Goal: Transaction & Acquisition: Book appointment/travel/reservation

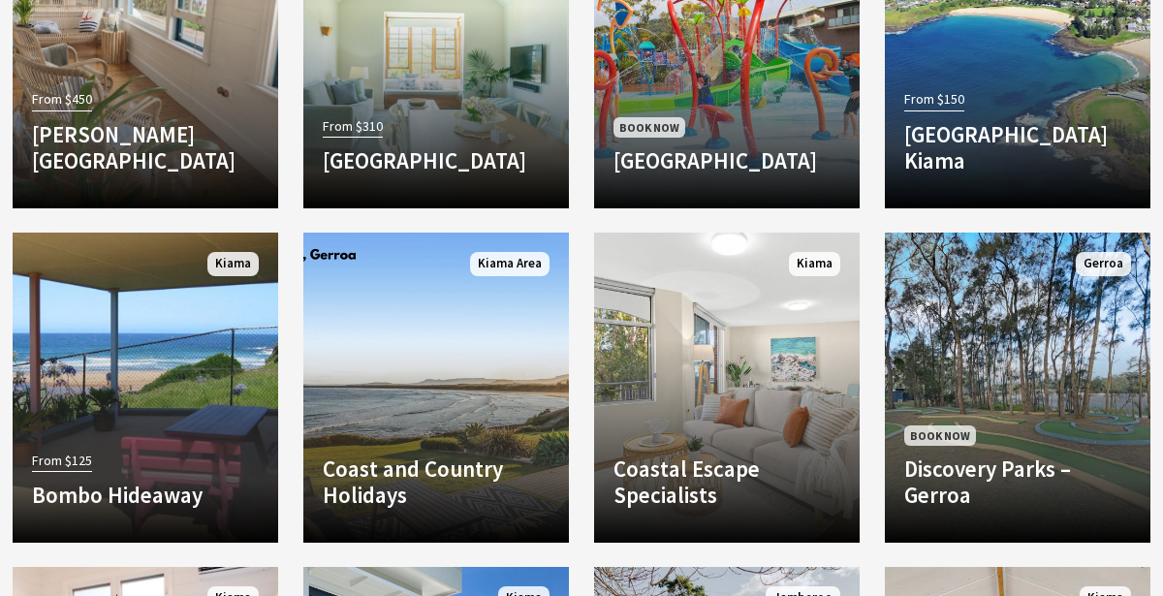
scroll to position [1086, 0]
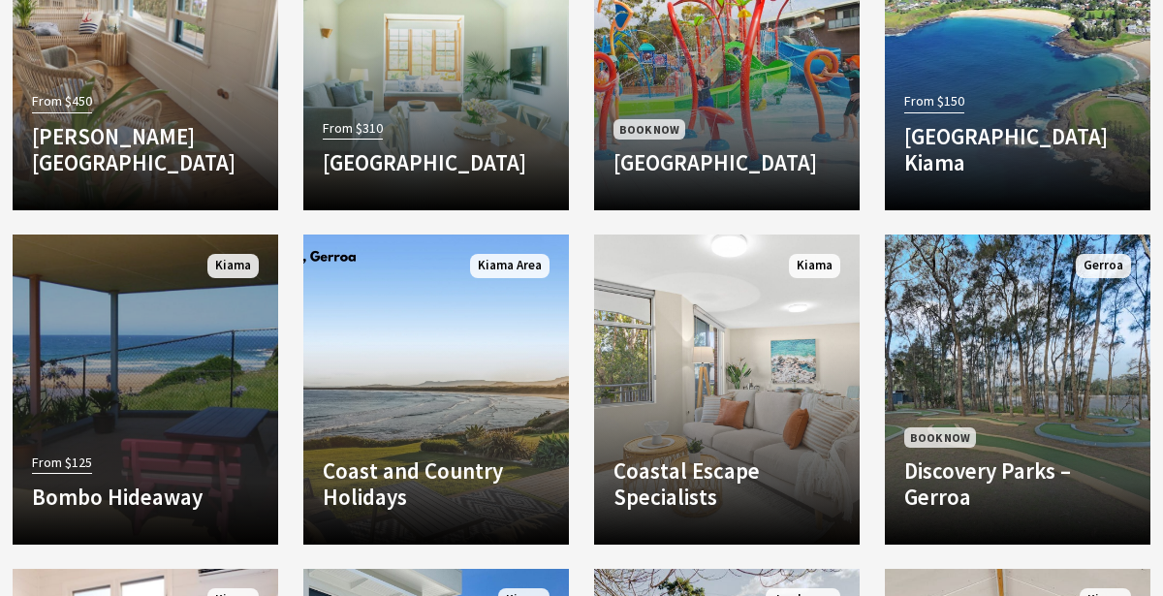
click at [164, 428] on link "From $125 Bombo Hideaway Bombo Hideaway is a very cosy detached Self Contained …" at bounding box center [146, 390] width 266 height 310
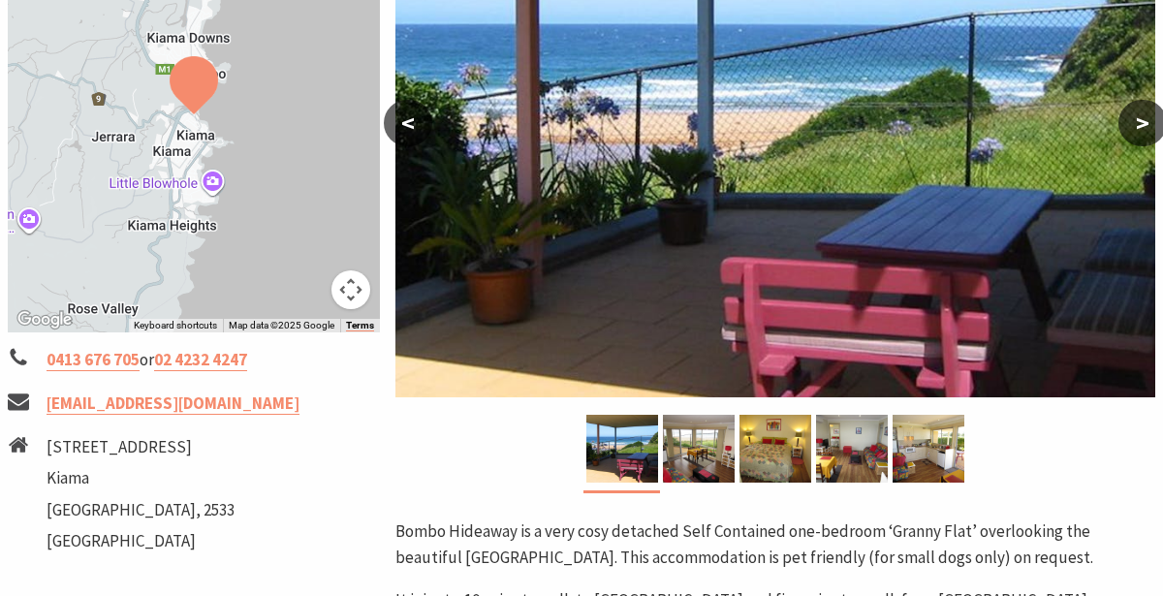
scroll to position [460, 0]
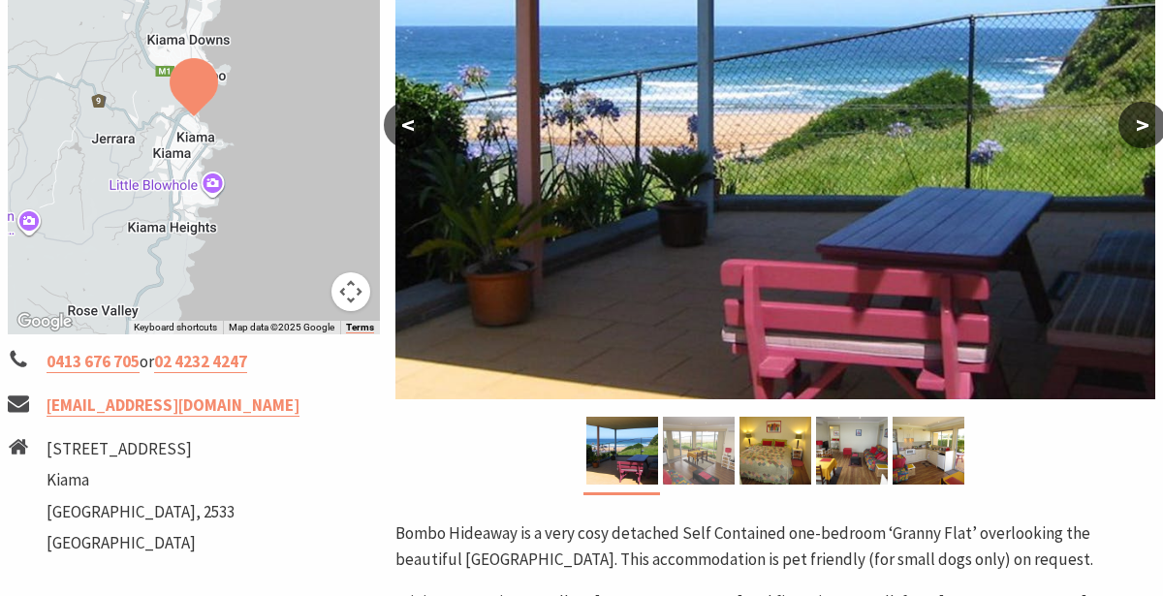
click at [686, 456] on img at bounding box center [699, 451] width 72 height 68
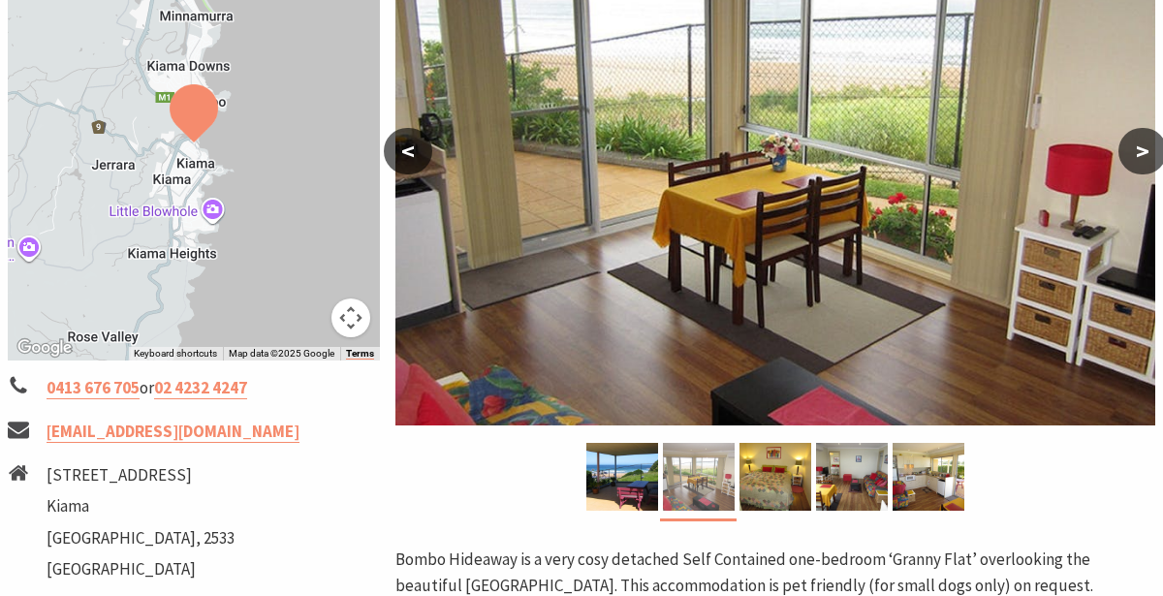
scroll to position [436, 0]
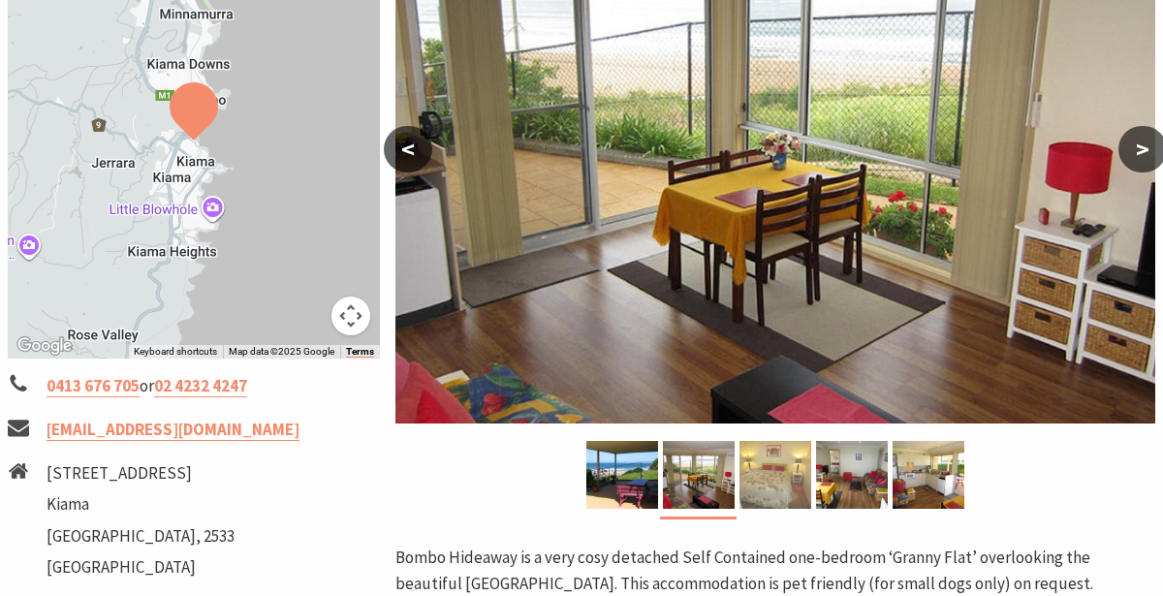
click at [765, 481] on img at bounding box center [776, 475] width 72 height 68
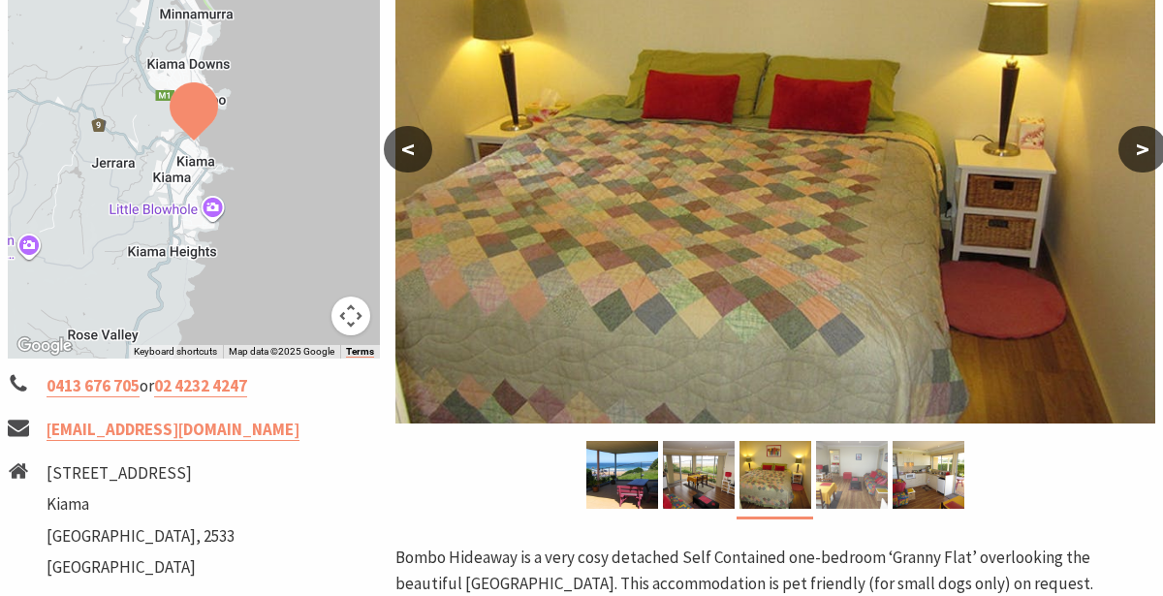
click at [843, 483] on img at bounding box center [852, 475] width 72 height 68
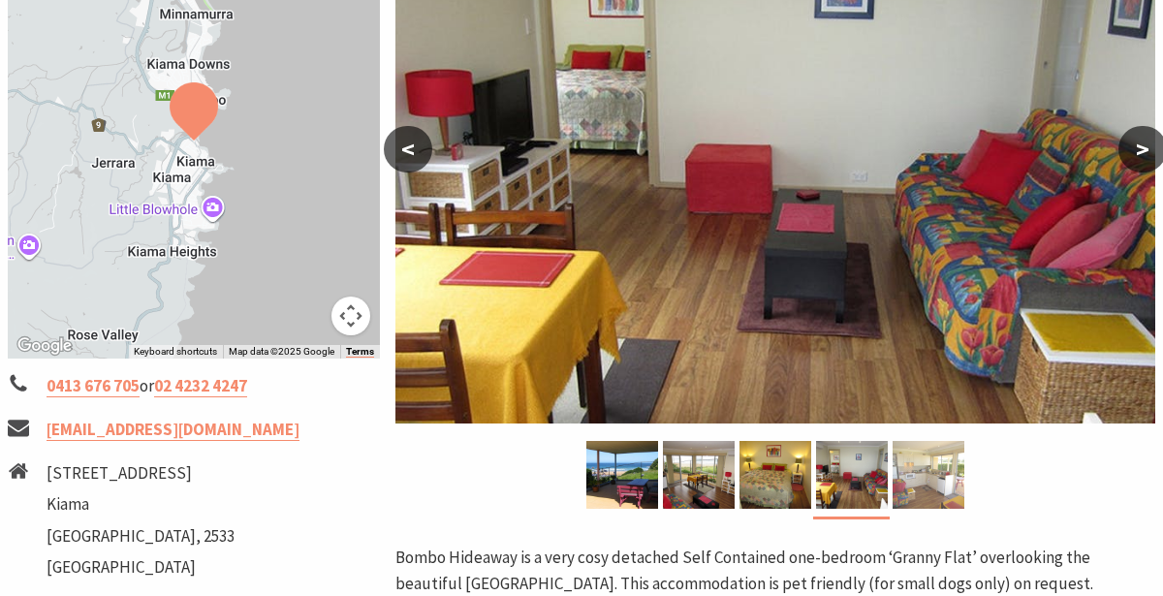
click at [919, 490] on img at bounding box center [929, 475] width 72 height 68
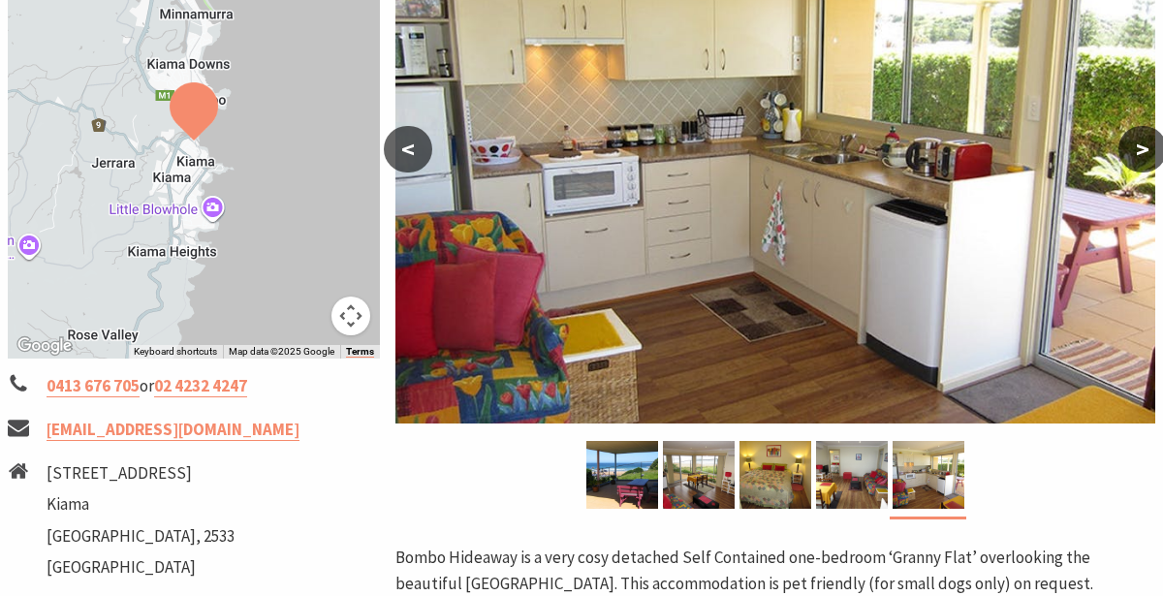
click at [1139, 153] on button ">" at bounding box center [1143, 149] width 48 height 47
click at [856, 479] on img at bounding box center [852, 475] width 72 height 68
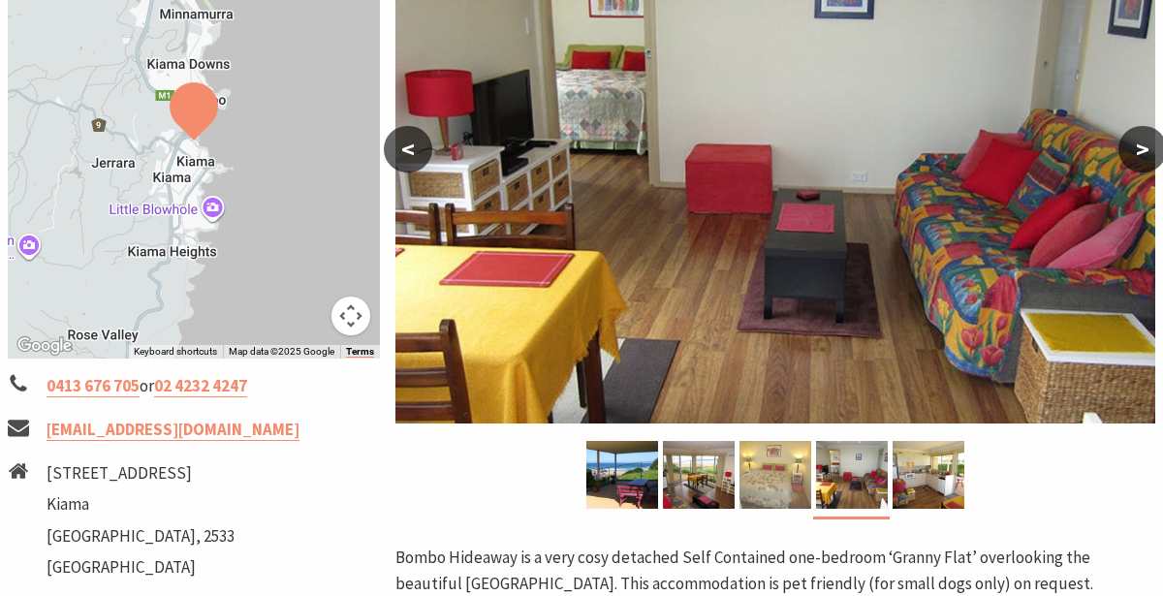
click at [781, 486] on img at bounding box center [776, 475] width 72 height 68
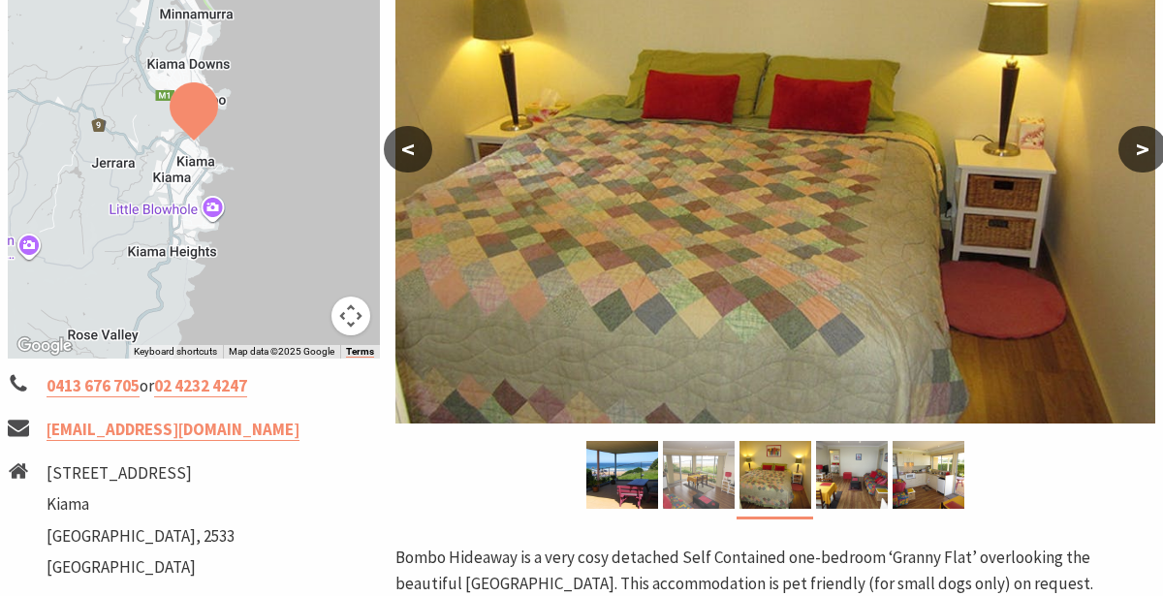
click at [691, 484] on img at bounding box center [699, 475] width 72 height 68
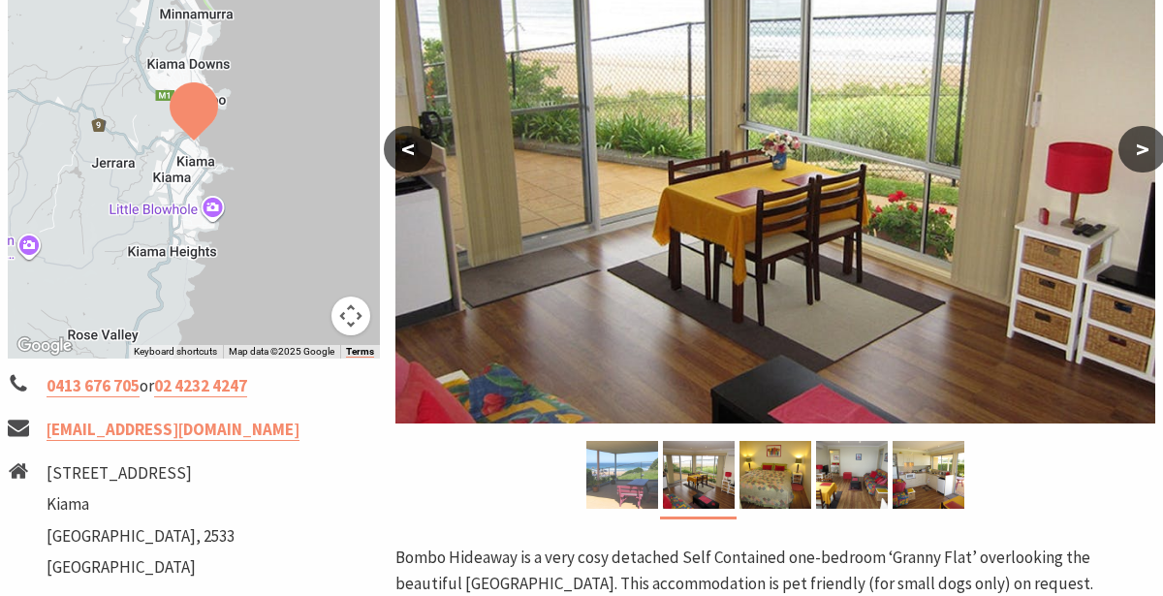
click at [626, 480] on img at bounding box center [623, 475] width 72 height 68
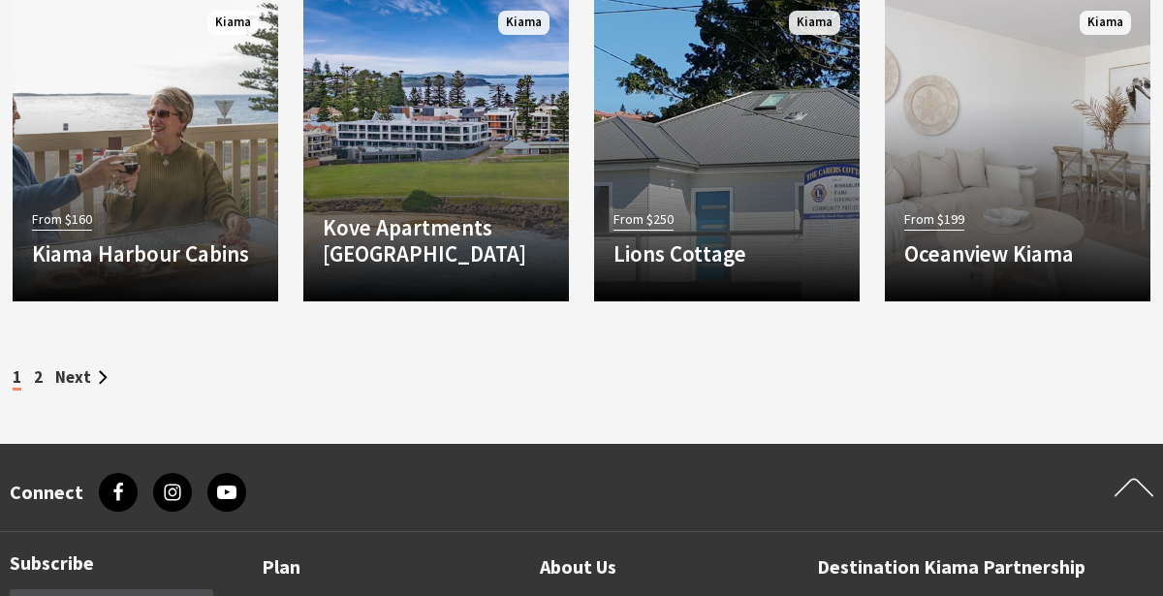
scroll to position [2002, 0]
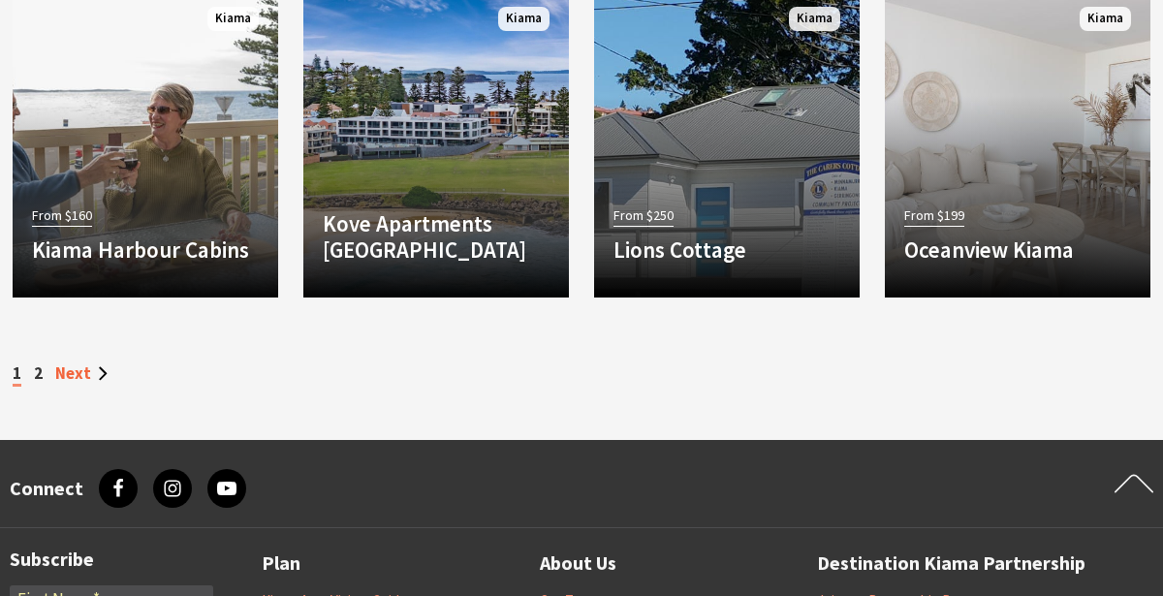
click at [72, 376] on link "Next" at bounding box center [81, 373] width 52 height 21
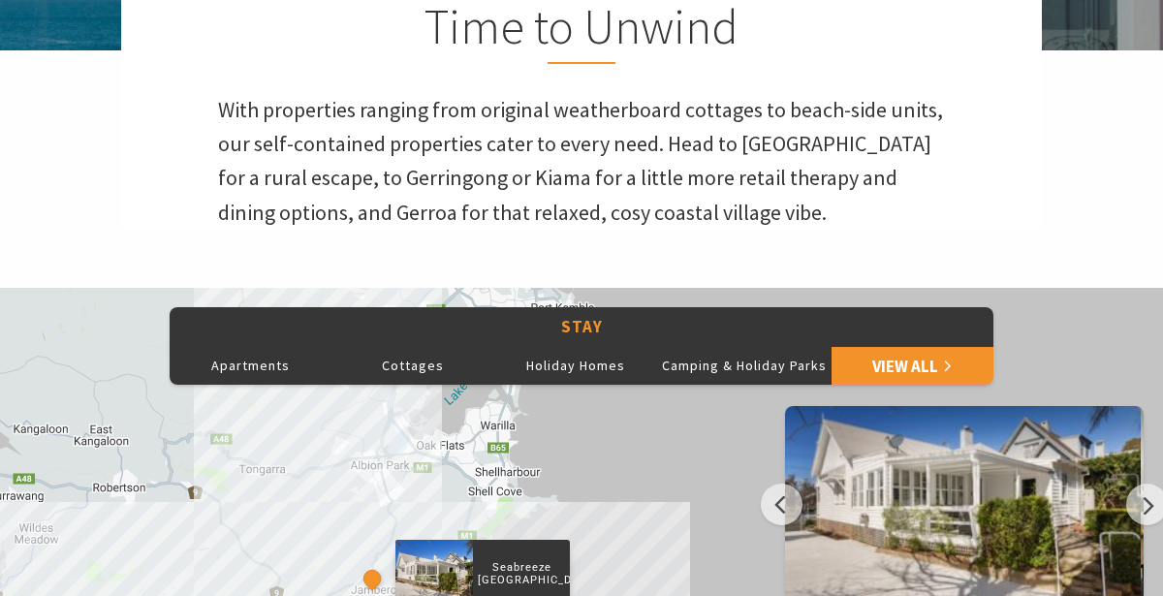
scroll to position [578, 0]
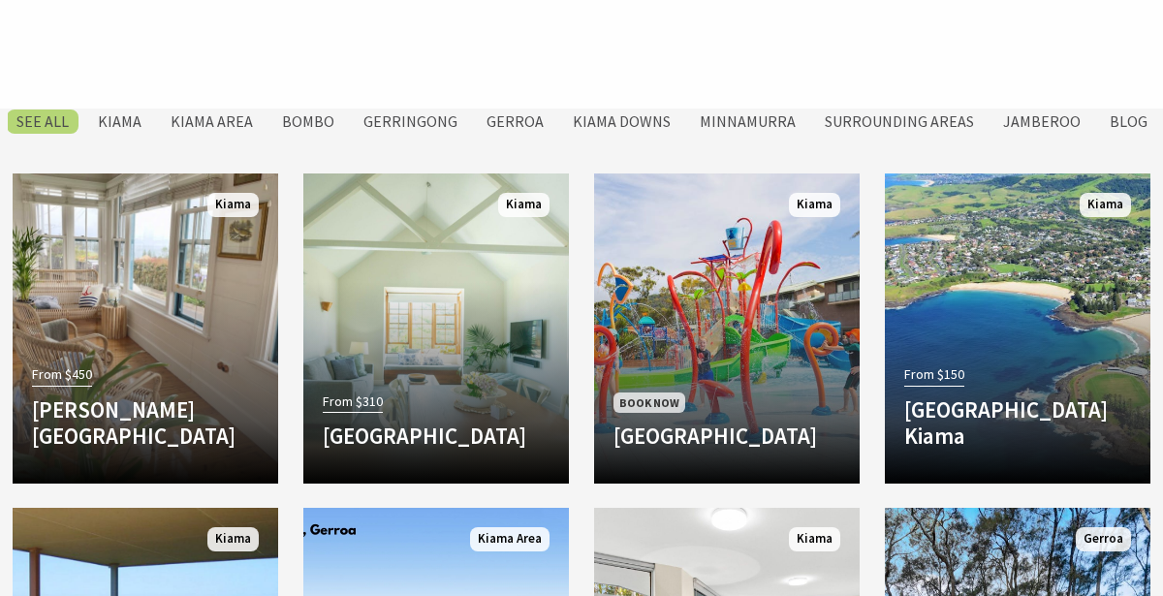
scroll to position [810, 0]
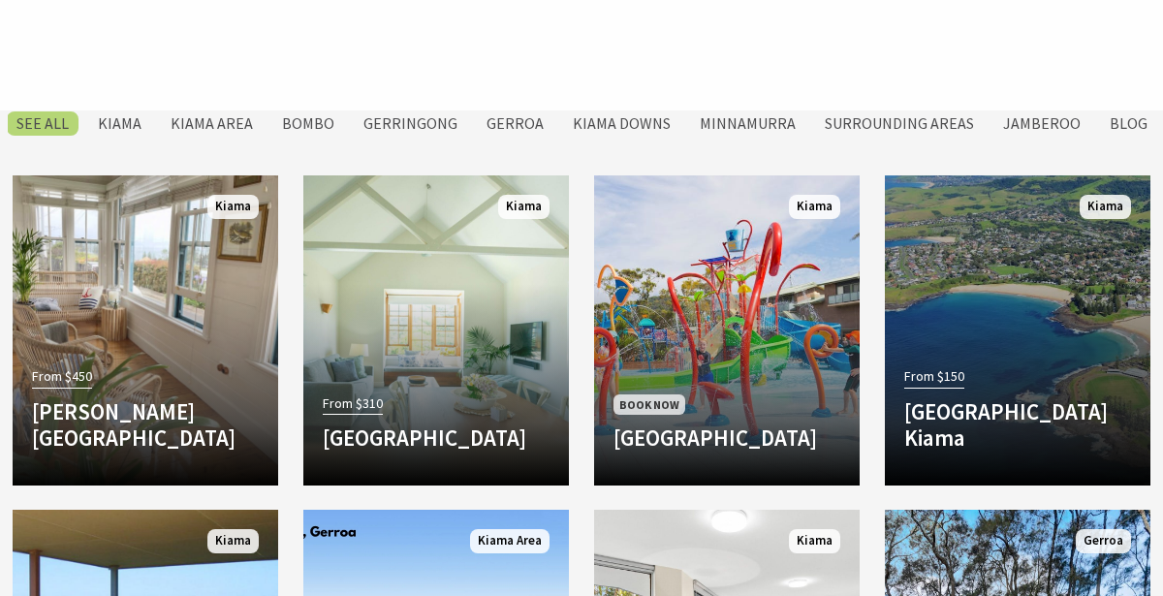
click at [1042, 356] on link "From $150 Bikini Surf Beach Kiama Bikini is a newly renovated and refurbished a…" at bounding box center [1018, 330] width 266 height 310
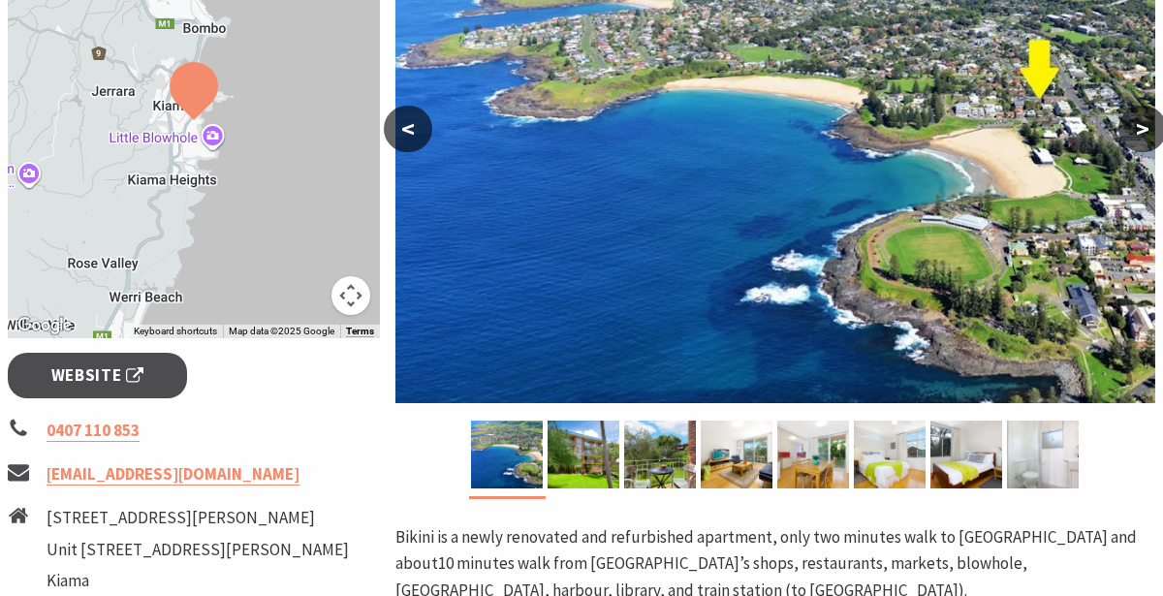
scroll to position [459, 0]
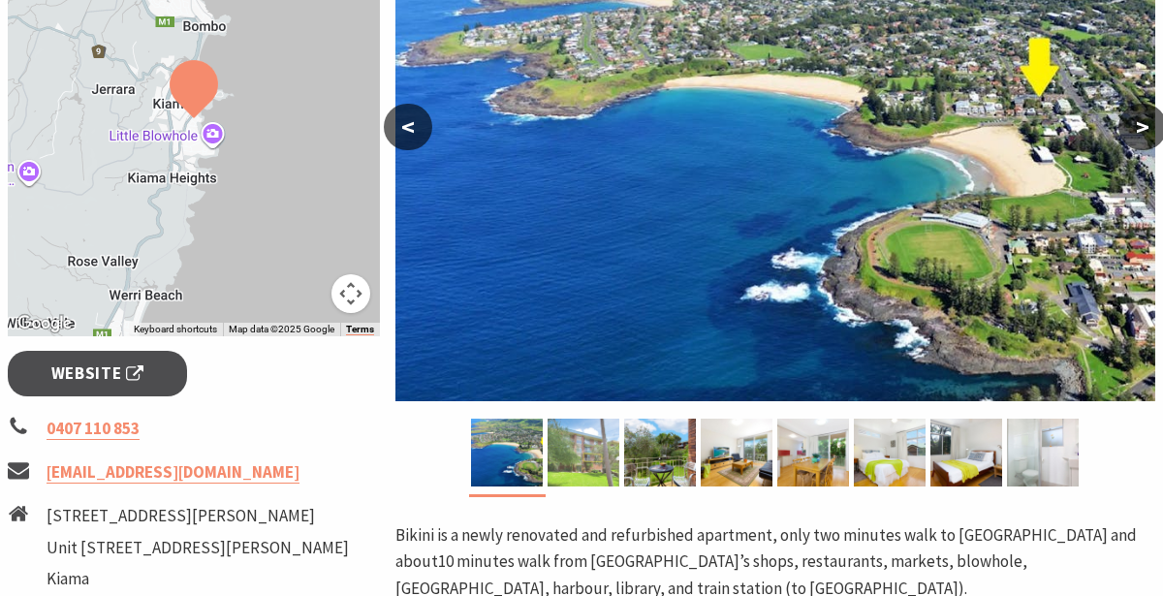
click at [588, 442] on img at bounding box center [584, 453] width 72 height 68
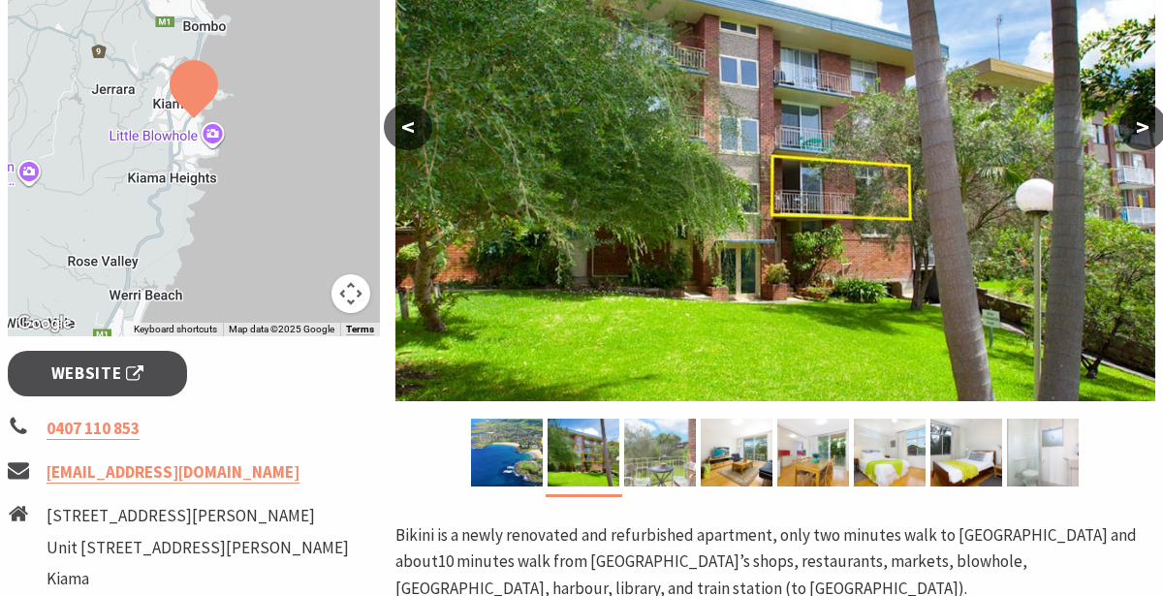
click at [650, 470] on img at bounding box center [660, 453] width 72 height 68
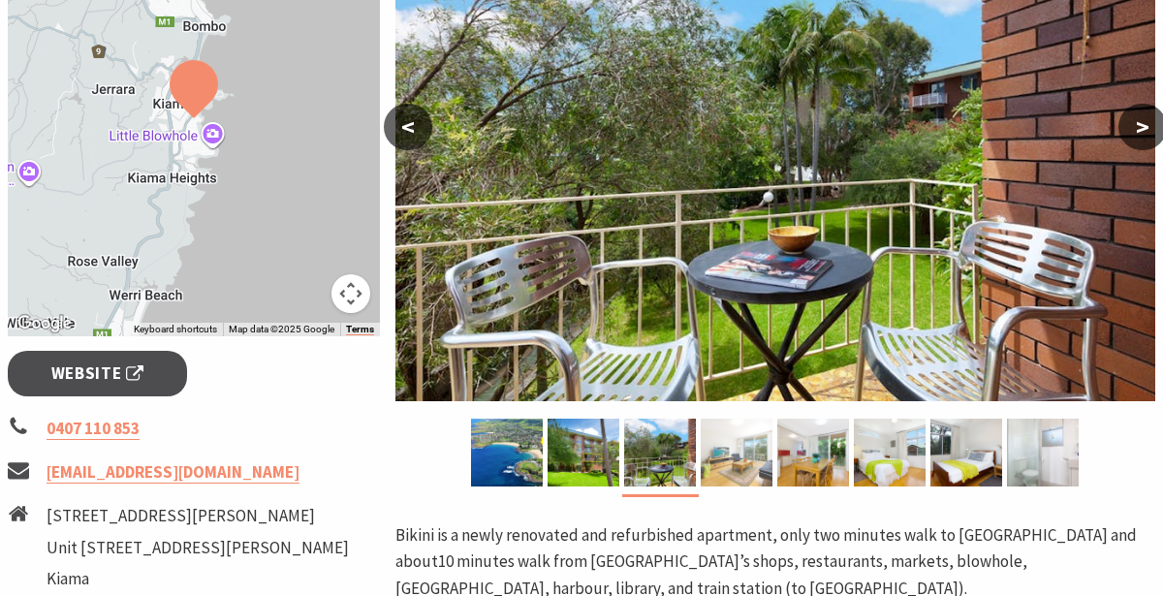
click at [747, 461] on img at bounding box center [737, 453] width 72 height 68
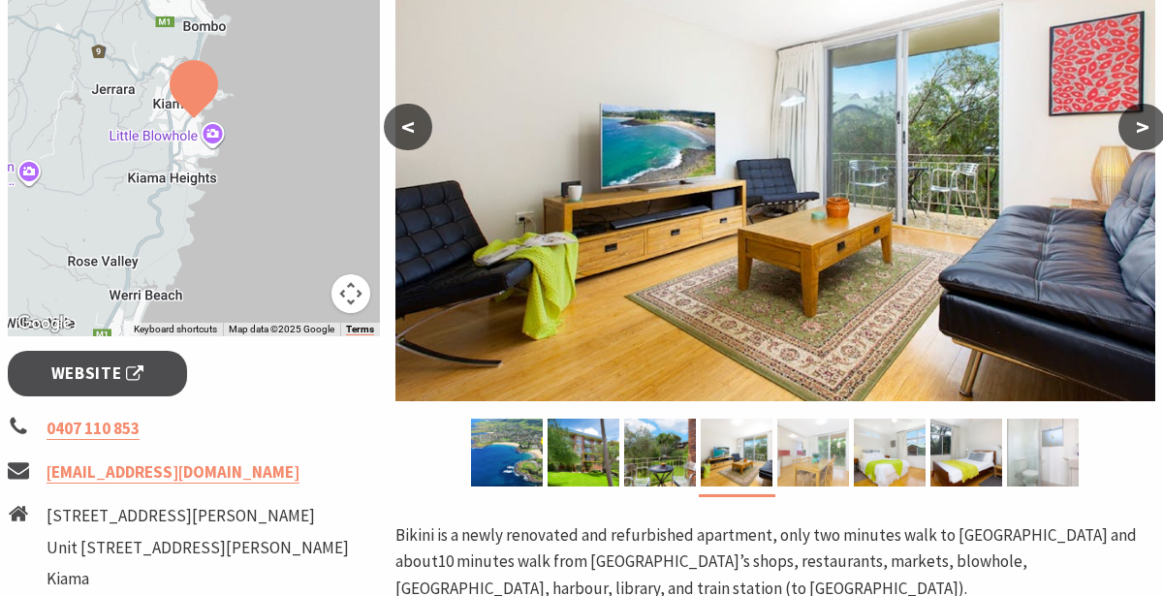
click at [803, 473] on img at bounding box center [813, 453] width 72 height 68
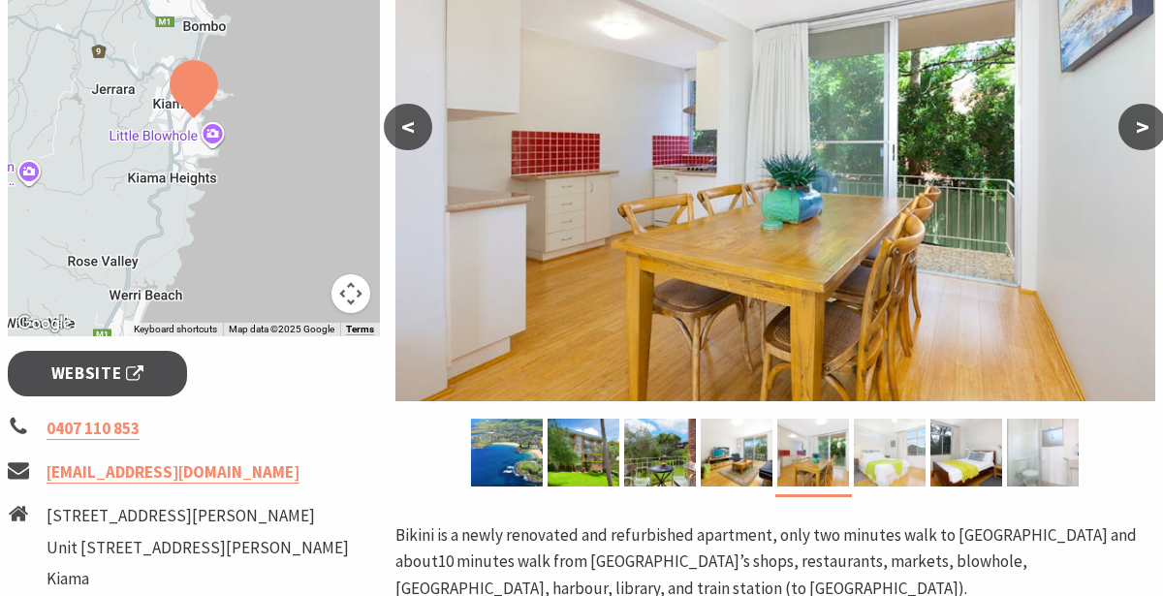
click at [883, 468] on img at bounding box center [890, 453] width 72 height 68
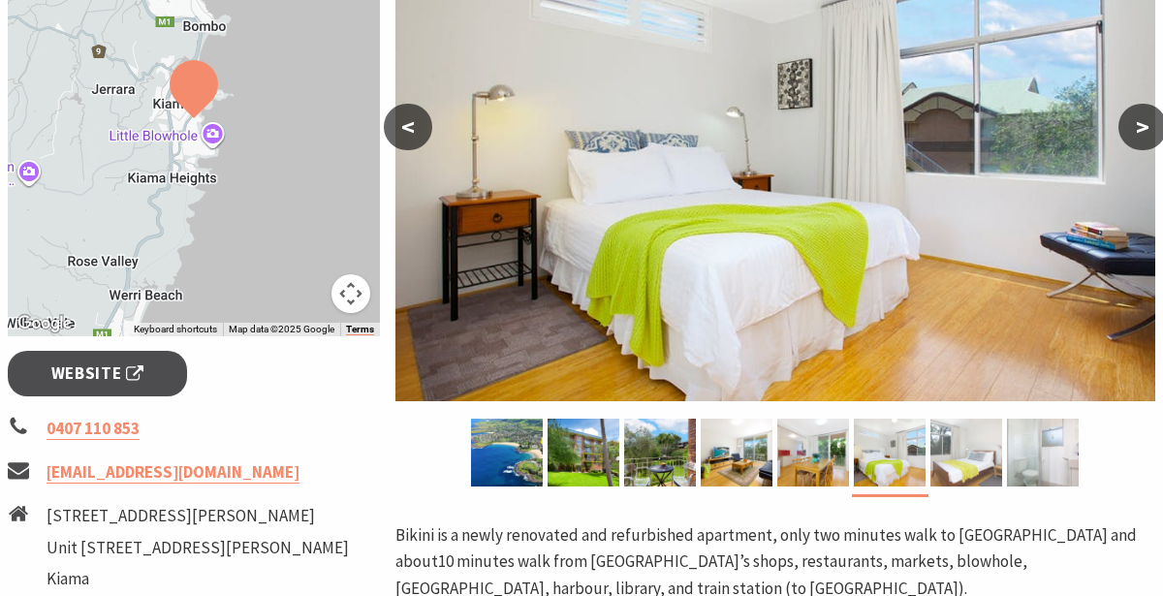
click at [961, 463] on img at bounding box center [967, 453] width 72 height 68
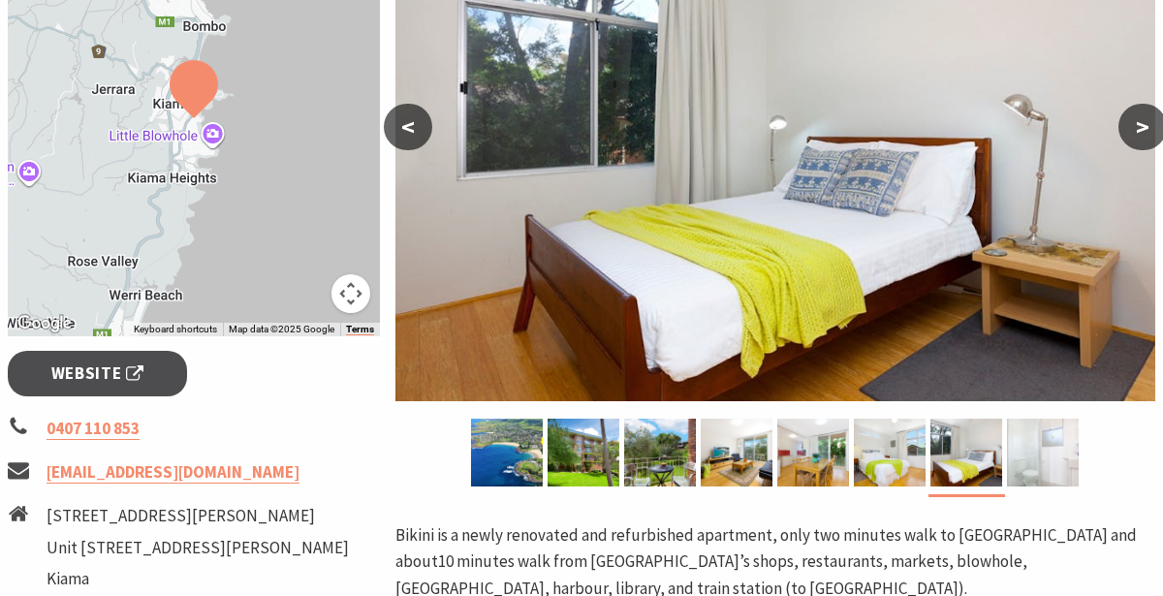
click at [1032, 470] on img at bounding box center [1043, 453] width 72 height 68
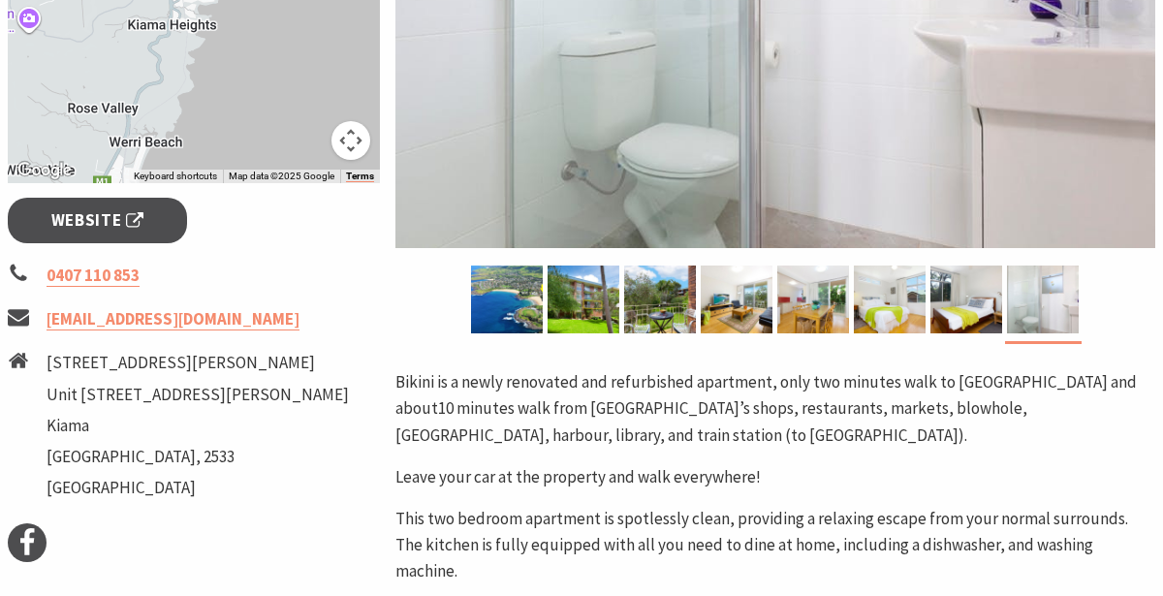
scroll to position [614, 0]
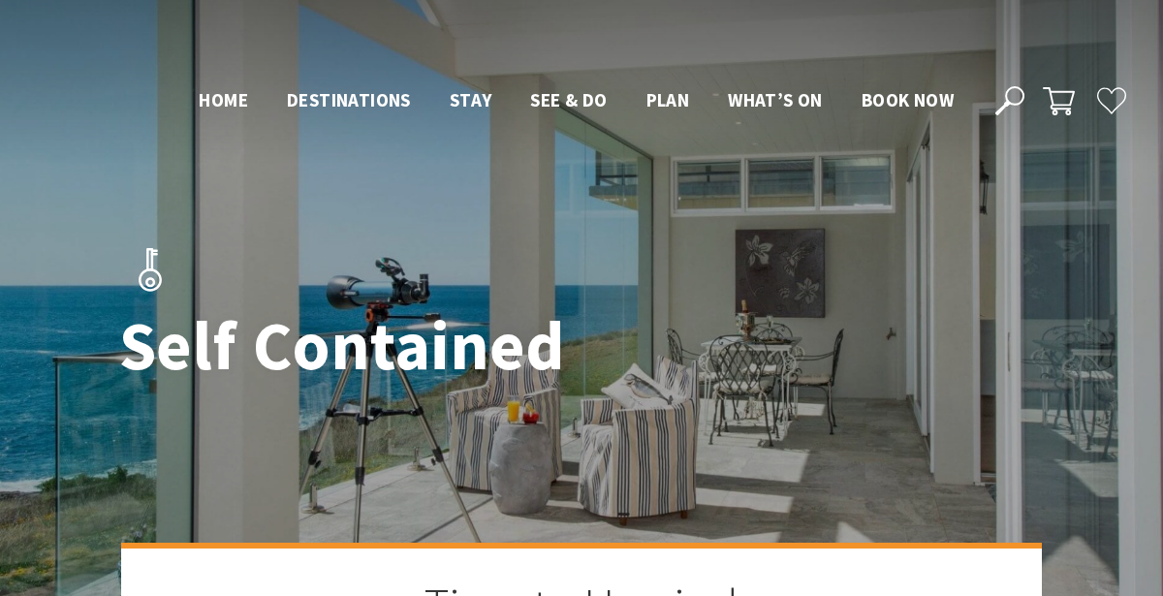
scroll to position [810, 0]
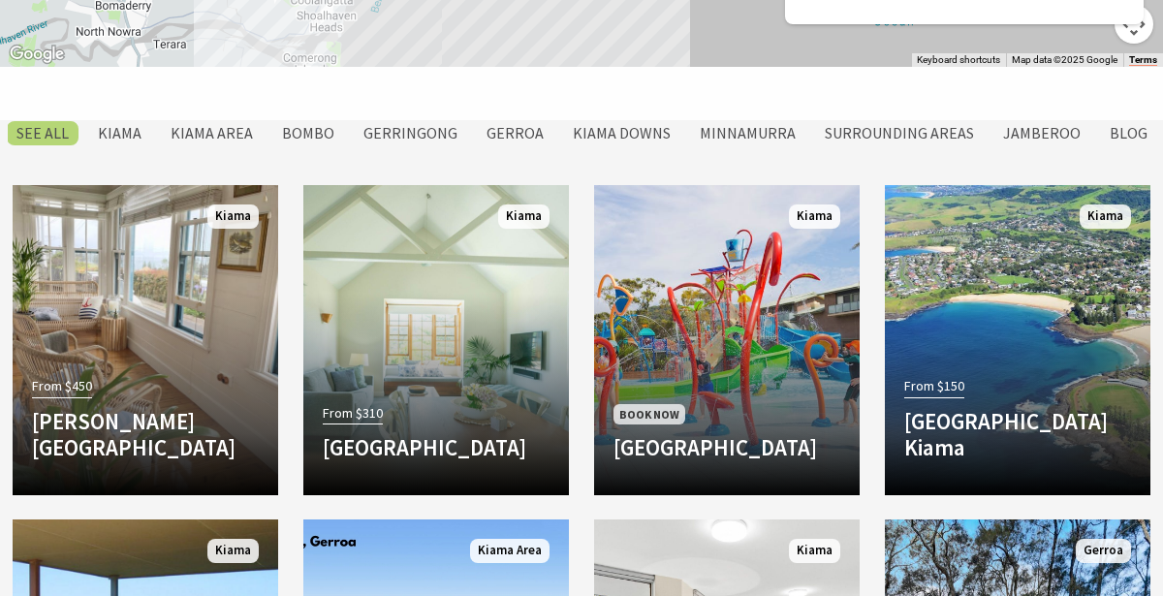
scroll to position [1493, 0]
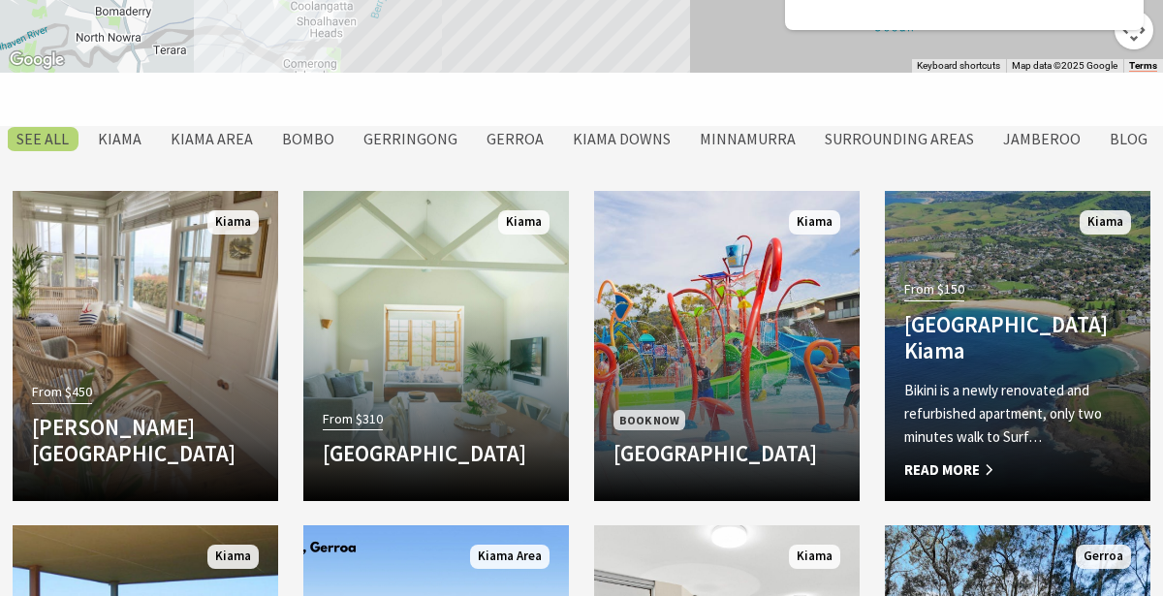
click at [961, 475] on span "Read More" at bounding box center [1017, 470] width 227 height 23
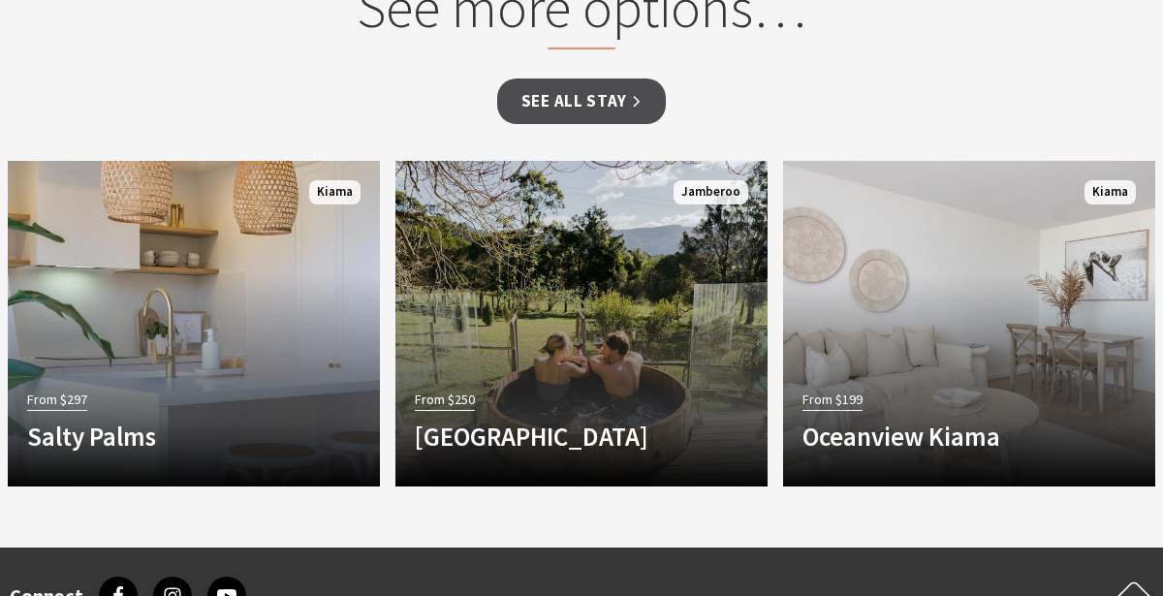
scroll to position [1968, 0]
